Goal: Find specific page/section: Find specific page/section

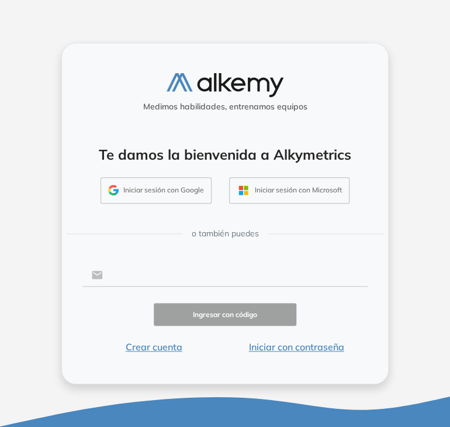
click at [168, 264] on input "text" at bounding box center [235, 275] width 265 height 22
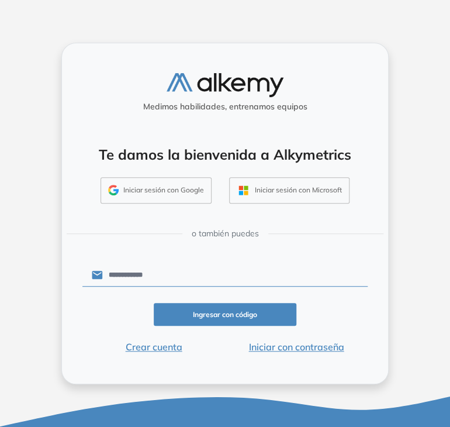
type input "**********"
click at [196, 316] on button "Ingresar con código" at bounding box center [225, 314] width 143 height 23
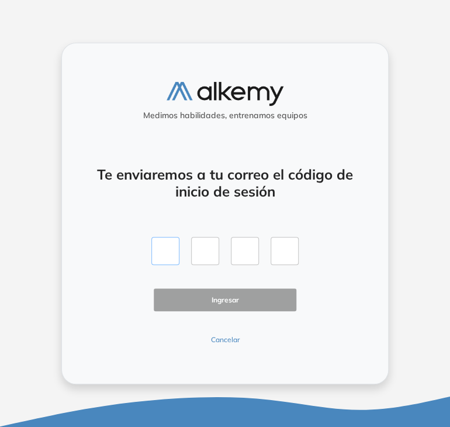
click at [168, 252] on input "text" at bounding box center [165, 251] width 28 height 28
type input "*"
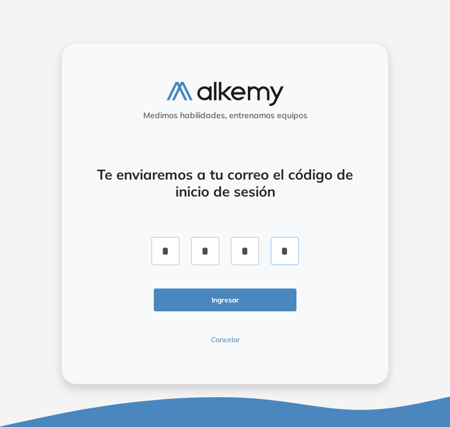
type input "*"
click at [222, 299] on button "Ingresar" at bounding box center [225, 299] width 143 height 23
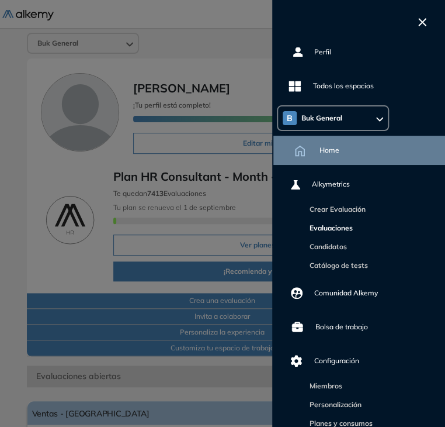
click at [350, 229] on link "Evaluaciones" at bounding box center [329, 227] width 48 height 9
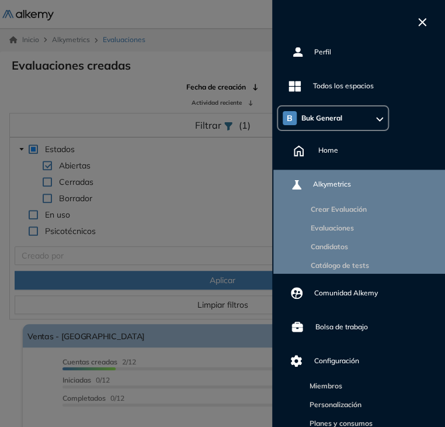
click at [429, 16] on button "button" at bounding box center [423, 21] width 18 height 14
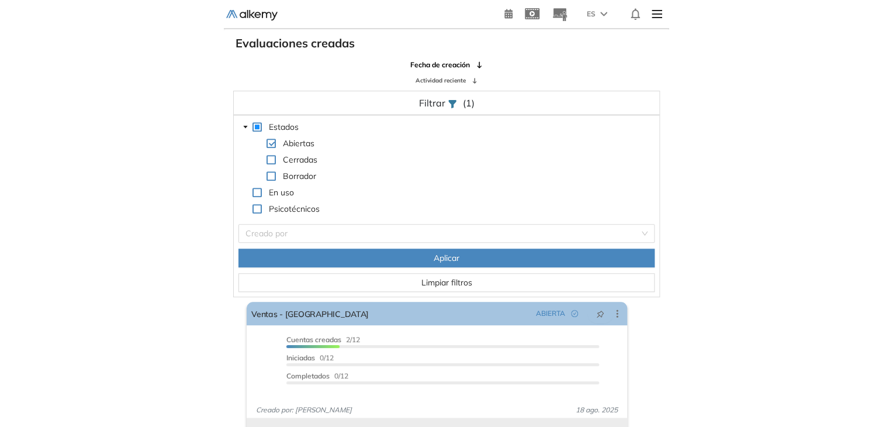
scroll to position [28, 0]
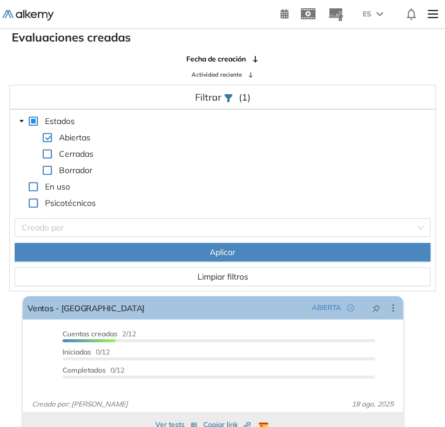
drag, startPoint x: 444, startPoint y: 155, endPoint x: 456, endPoint y: 160, distance: 12.6
click at [445, 160] on html "Perfil Todos los espacios Todos los espacios B Home Home Alkymetrics Alkymetric…" at bounding box center [222, 185] width 445 height 427
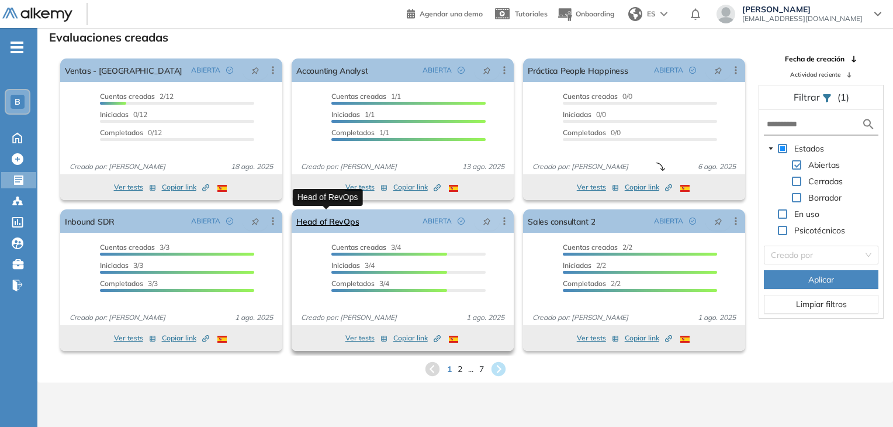
click at [328, 223] on link "Head of RevOps" at bounding box center [327, 220] width 63 height 23
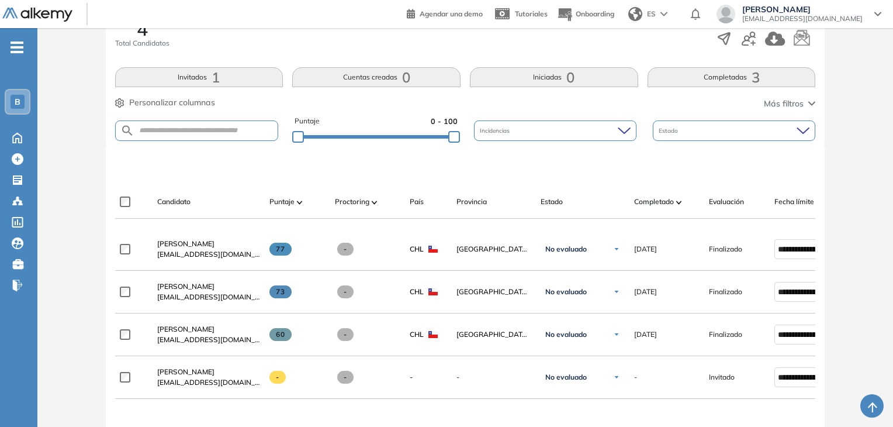
scroll to position [212, 0]
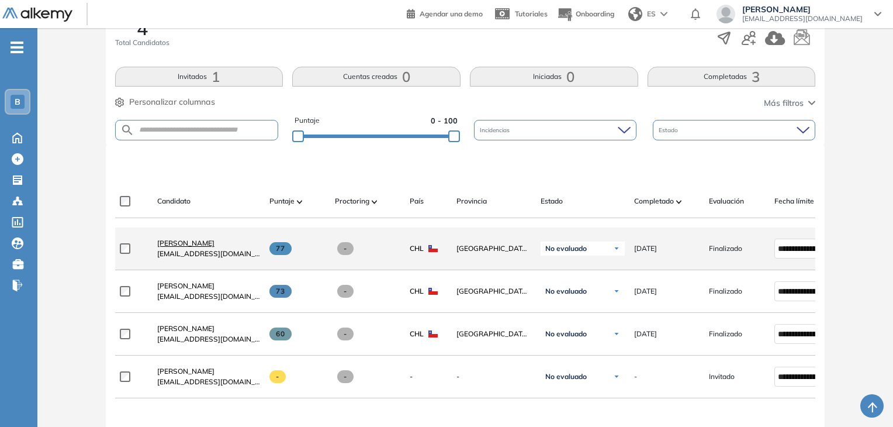
click at [192, 247] on span "[PERSON_NAME]" at bounding box center [185, 242] width 57 height 9
